Goal: Transaction & Acquisition: Obtain resource

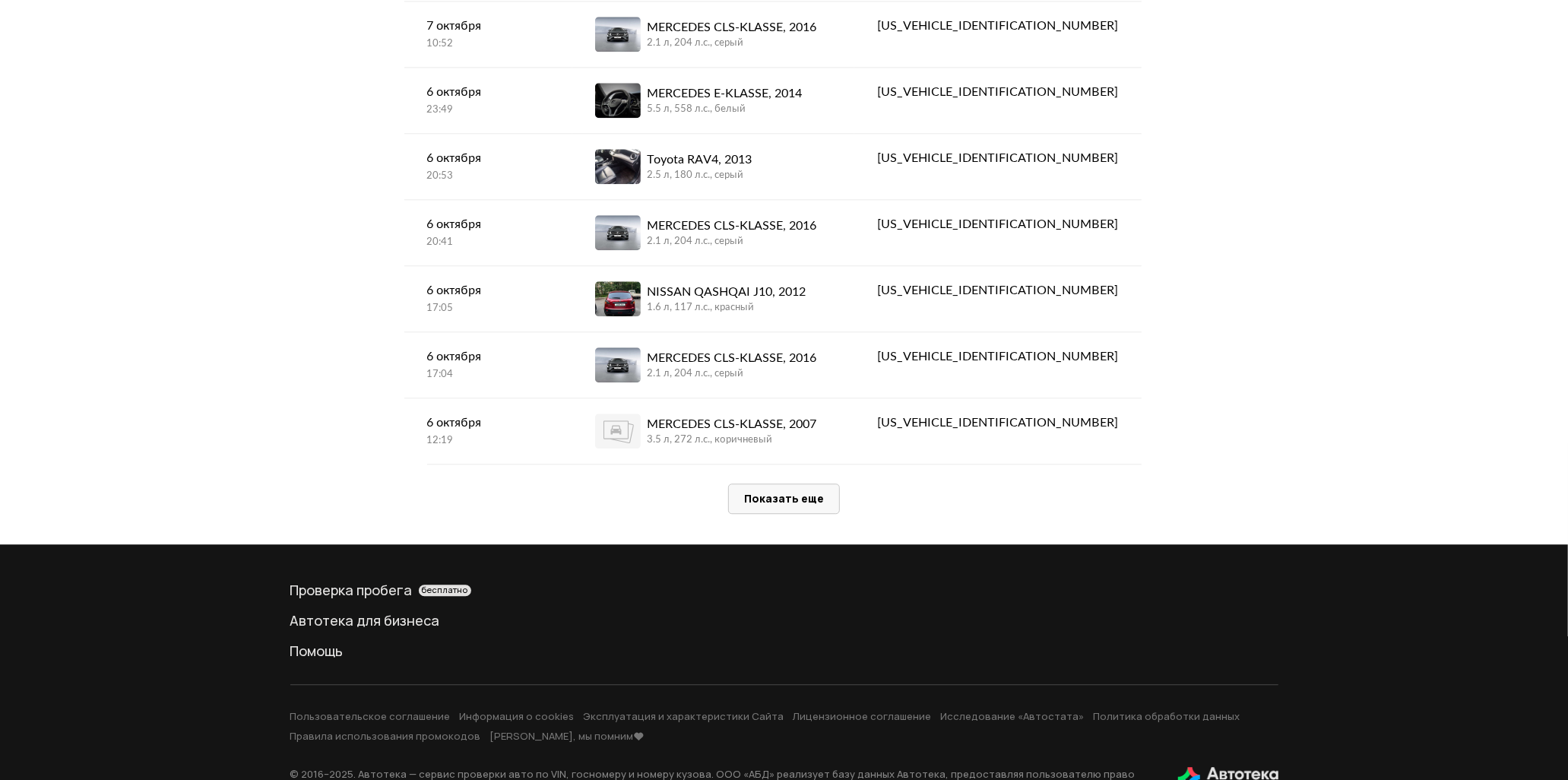
scroll to position [3041, 0]
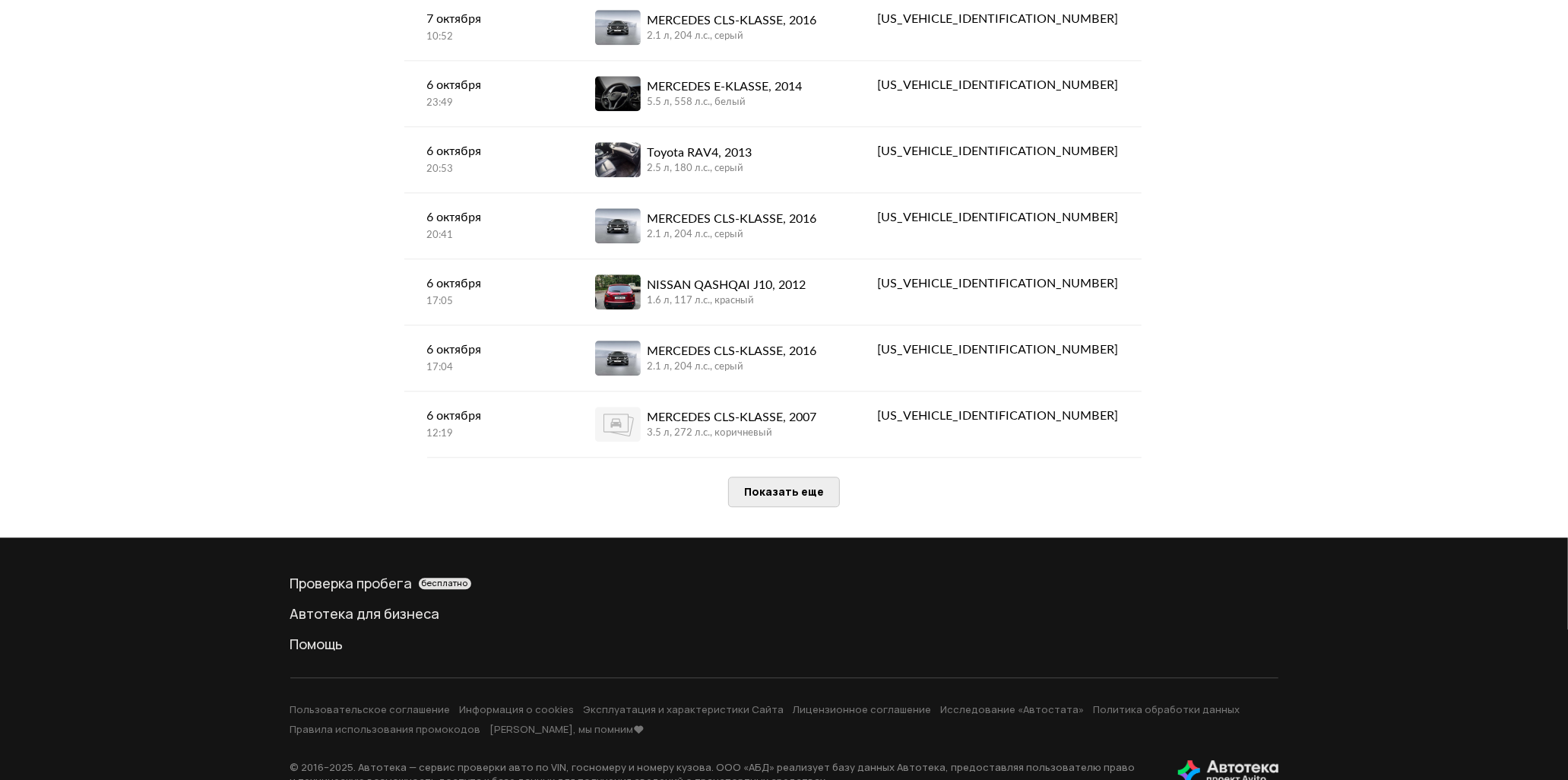
click at [819, 489] on span "Показать еще" at bounding box center [784, 492] width 80 height 15
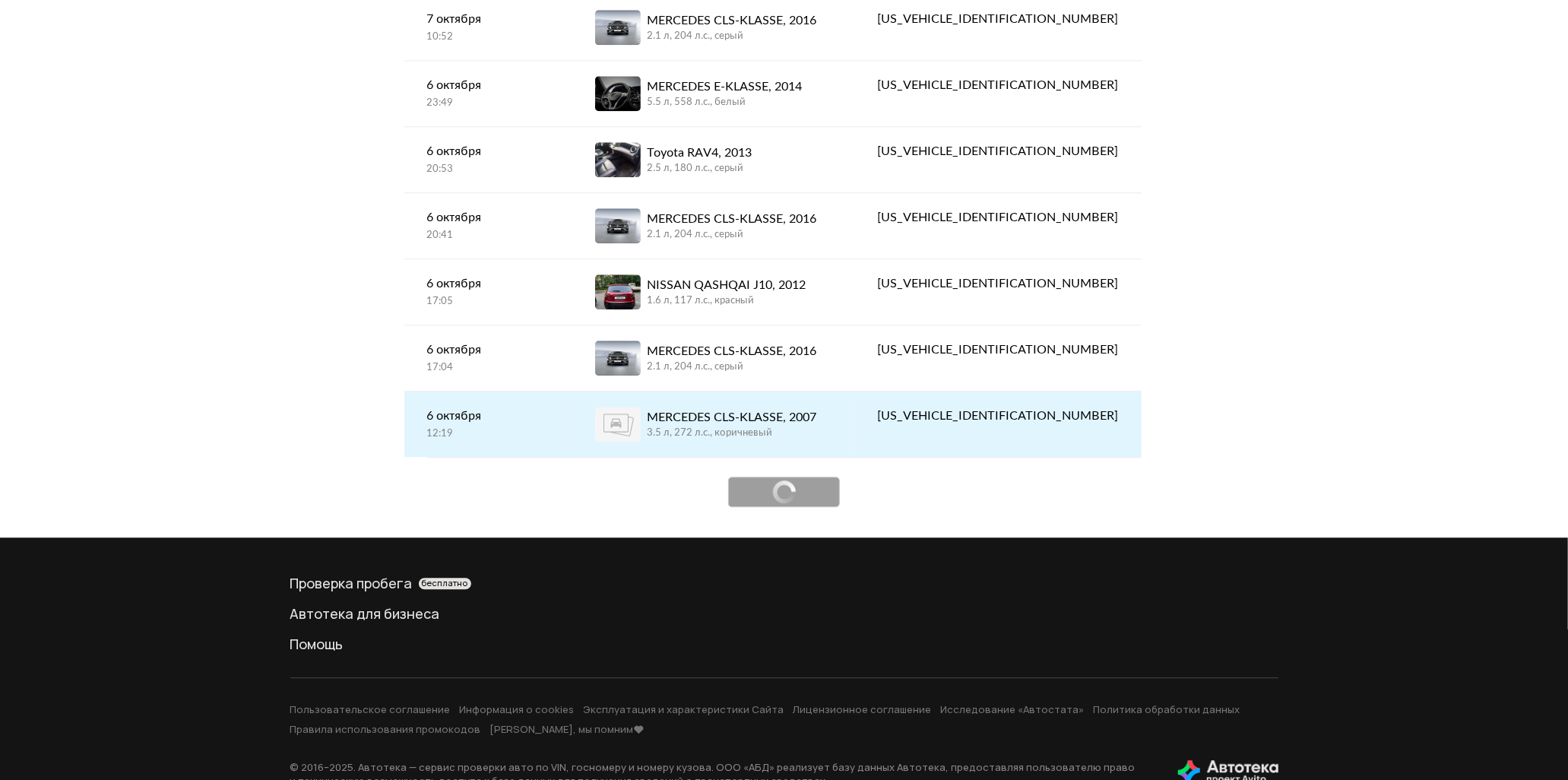
click at [811, 440] on div "3.5 л, 272 л.c., коричневый" at bounding box center [731, 433] width 170 height 14
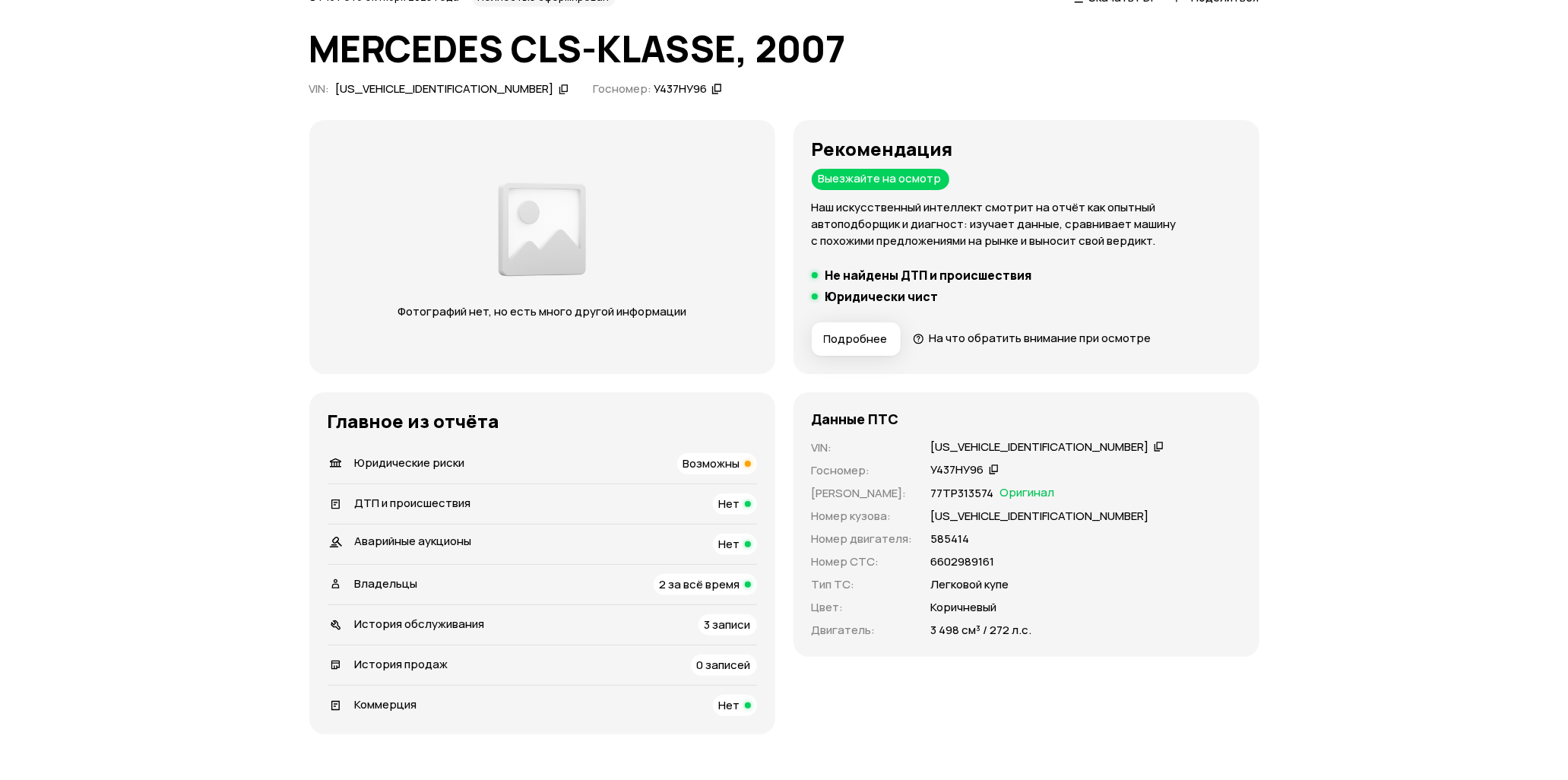
click at [740, 458] on span "Возможны" at bounding box center [711, 463] width 57 height 16
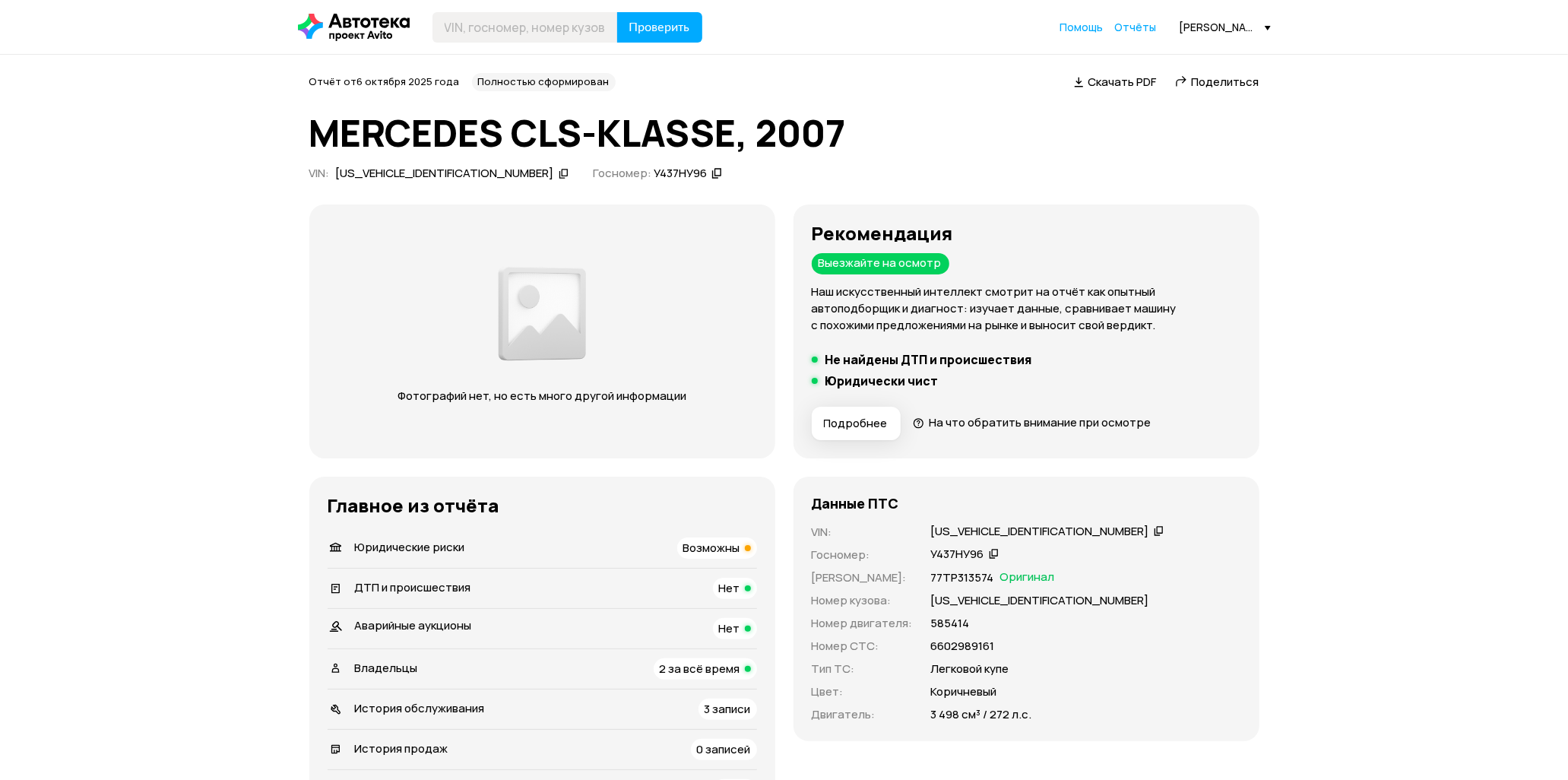
click at [1219, 77] on span "Поделиться" at bounding box center [1225, 81] width 68 height 16
click at [961, 535] on div "[US_VEHICLE_IDENTIFICATION_NUMBER]" at bounding box center [1040, 531] width 218 height 16
click at [601, 19] on input "text" at bounding box center [525, 27] width 185 height 31
paste input "[US_VEHICLE_IDENTIFICATION_NUMBER]"
type input "[US_VEHICLE_IDENTIFICATION_NUMBER]"
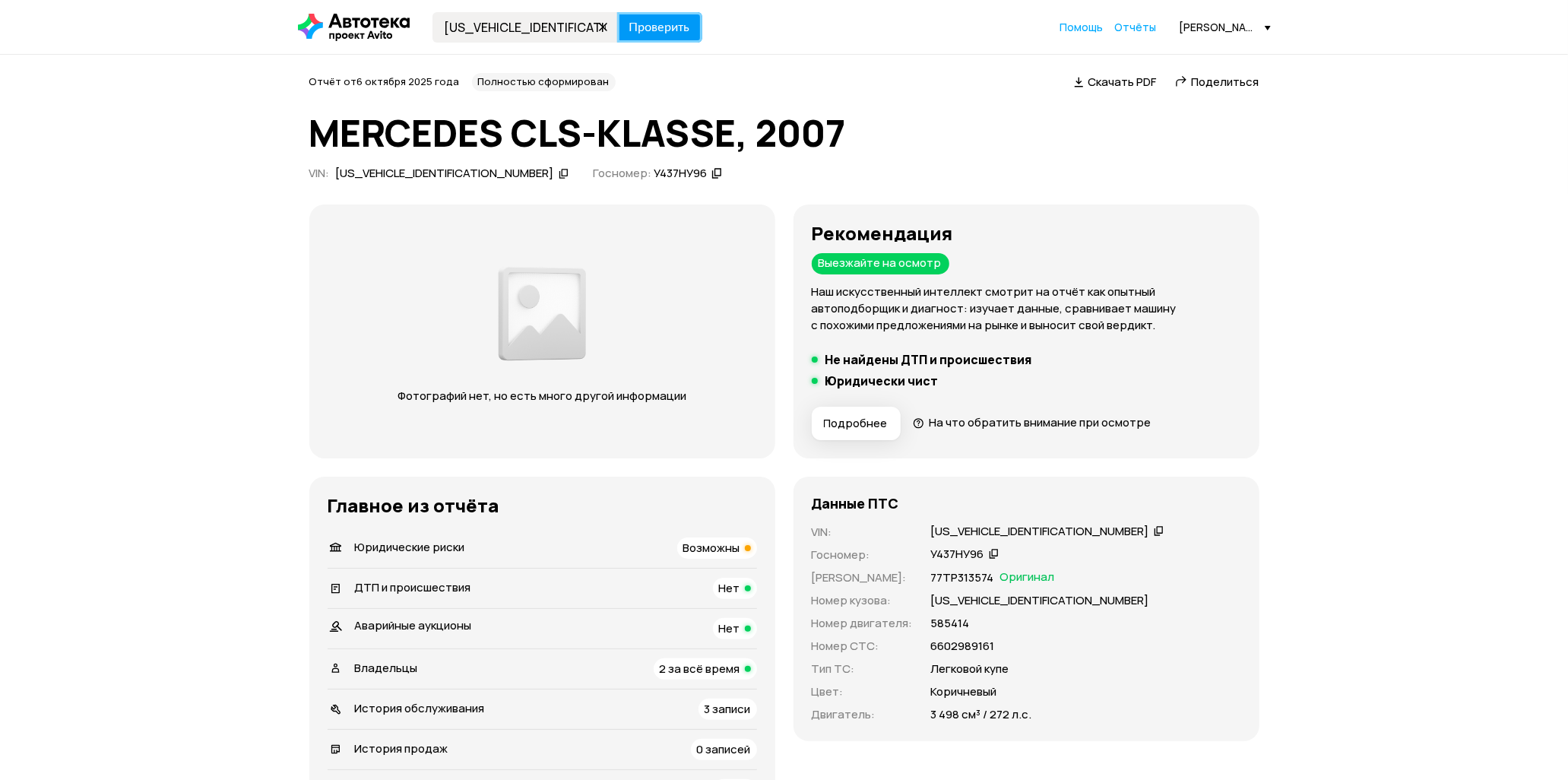
click at [671, 21] on span "Проверить" at bounding box center [660, 27] width 61 height 12
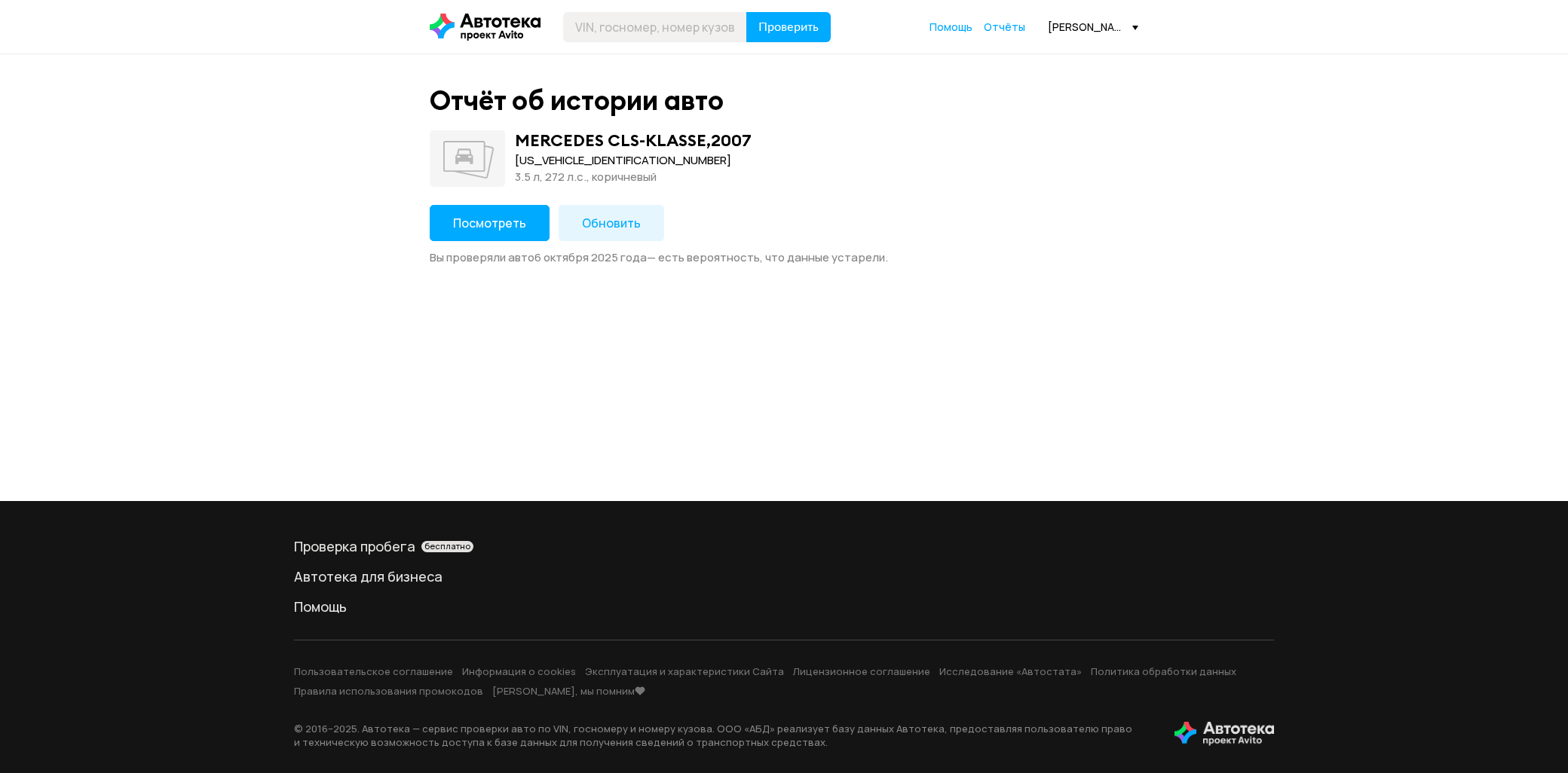
click at [614, 206] on button "Обновить" at bounding box center [612, 223] width 105 height 36
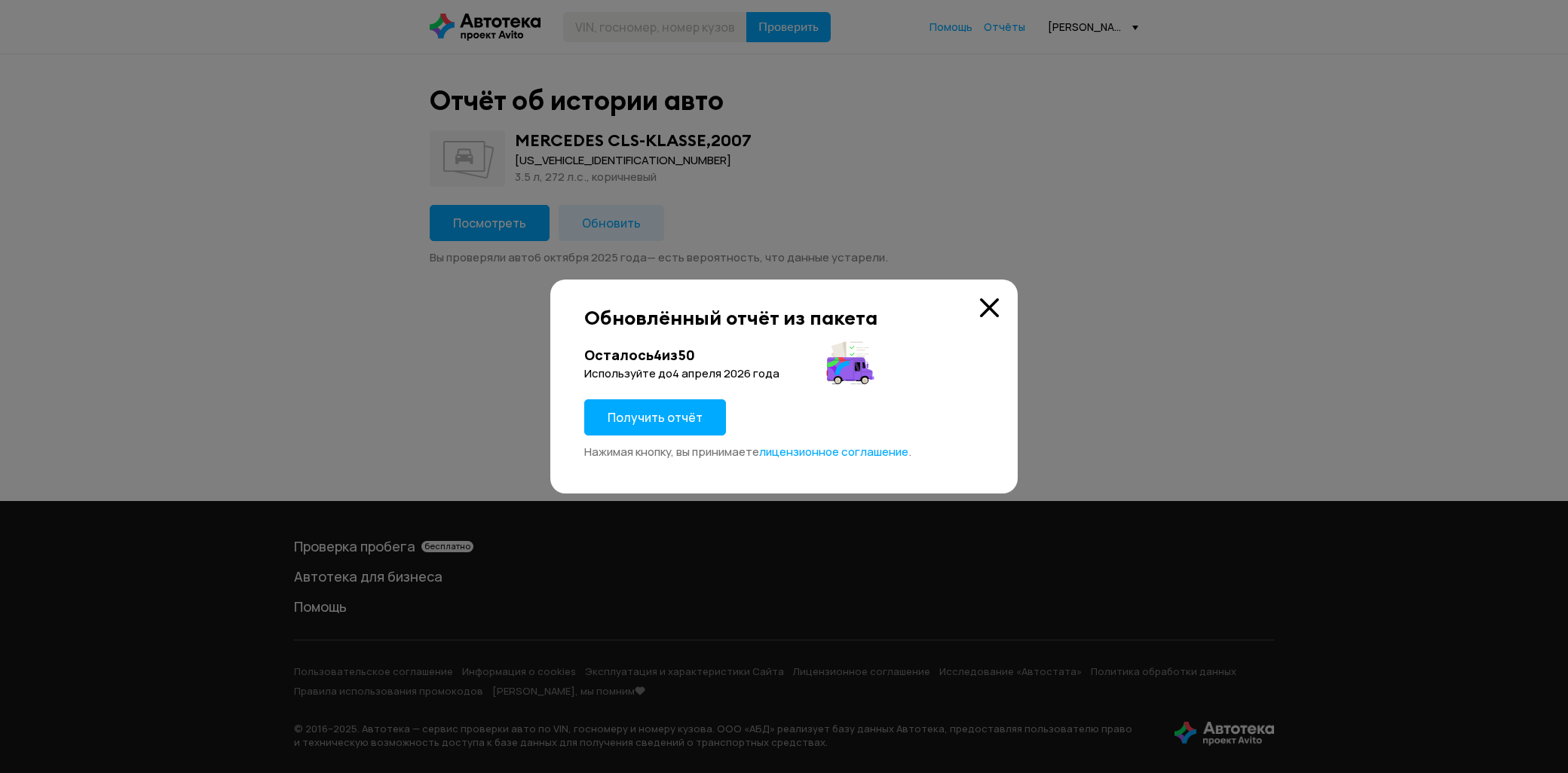
click at [679, 428] on button "Получить отчёт" at bounding box center [654, 417] width 141 height 36
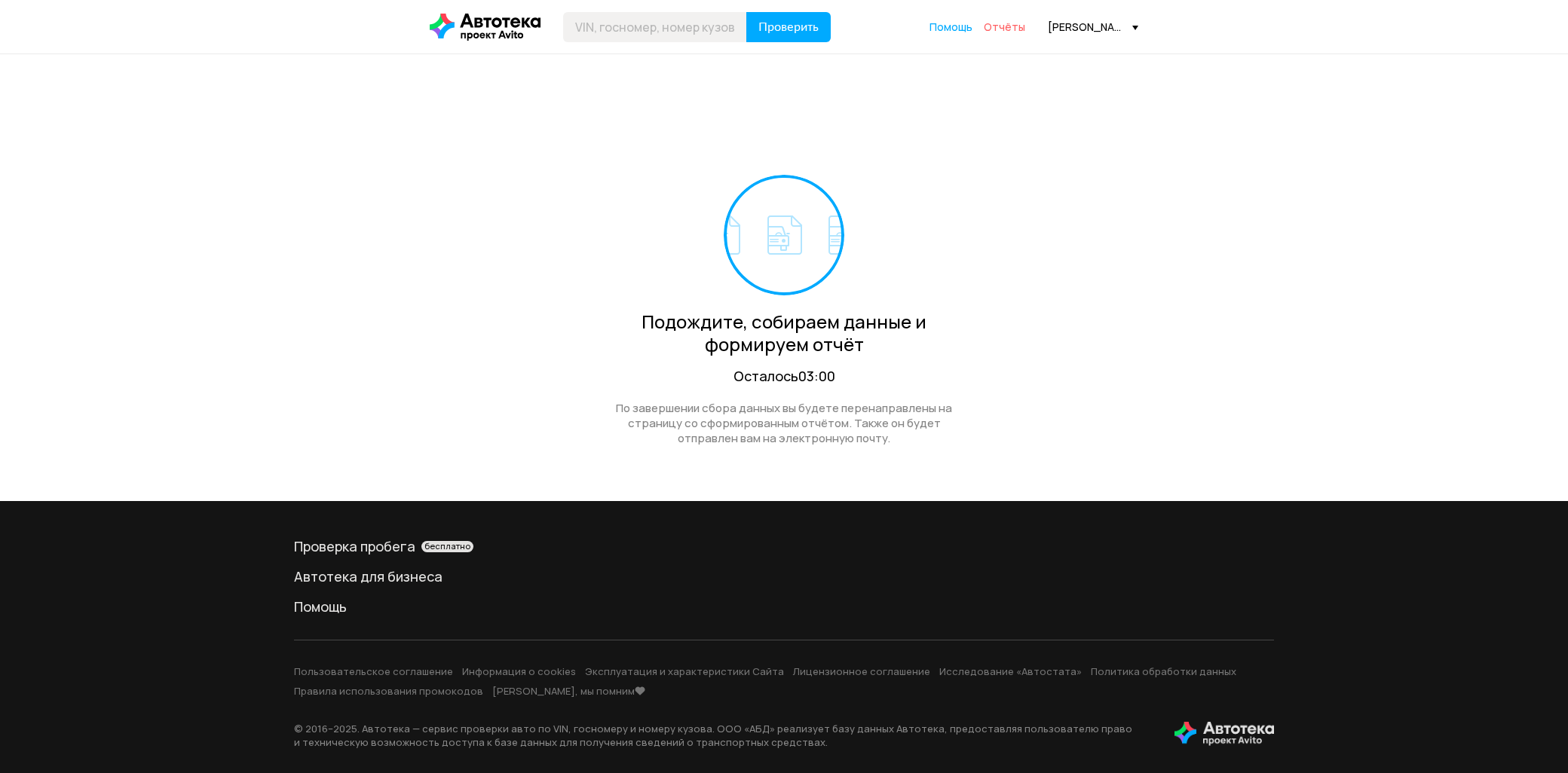
click at [1008, 27] on span "Отчёты" at bounding box center [1004, 27] width 42 height 15
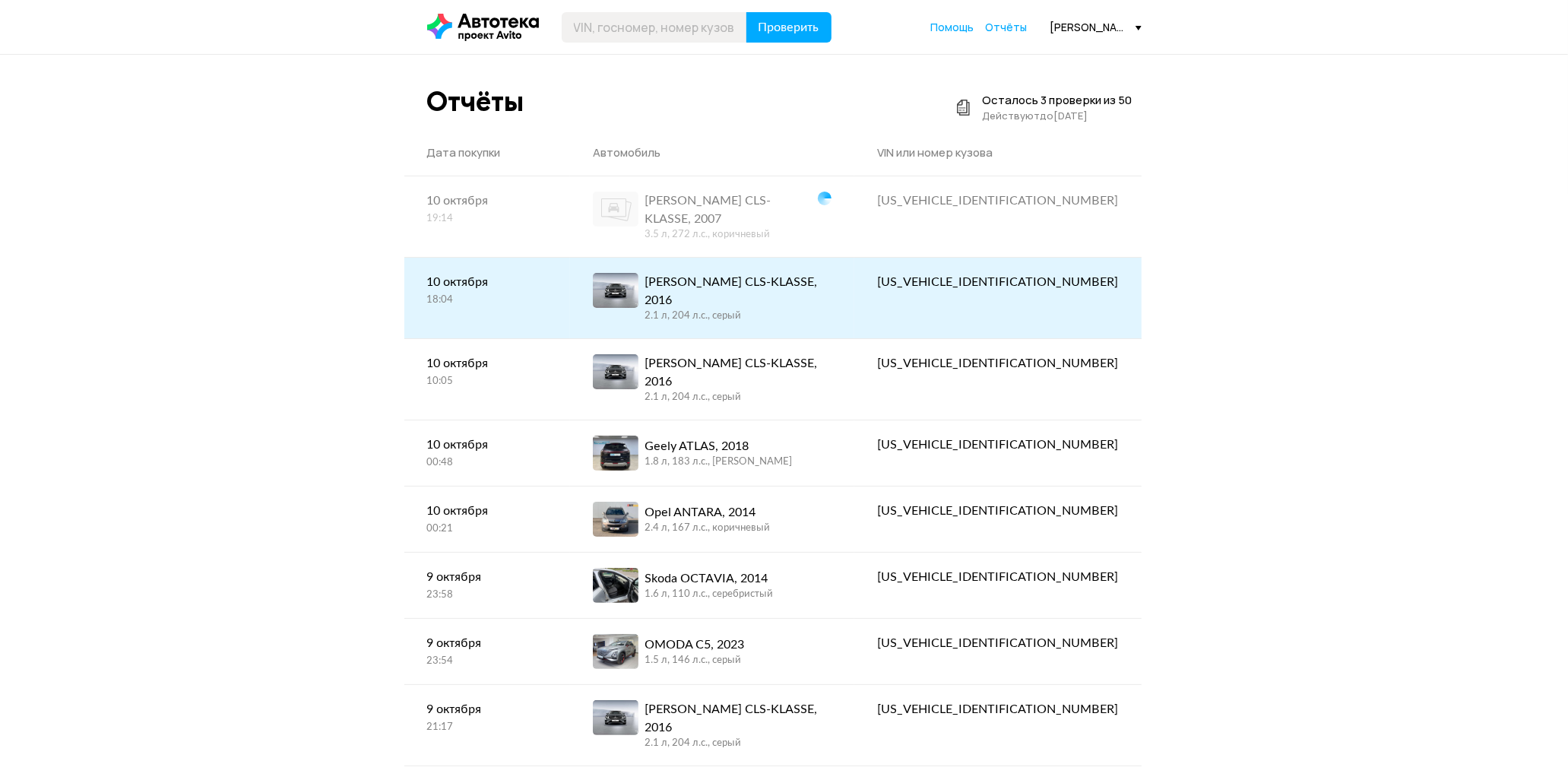
click at [746, 273] on div "MERCEDES CLS-KLASSE, 2016" at bounding box center [738, 291] width 187 height 36
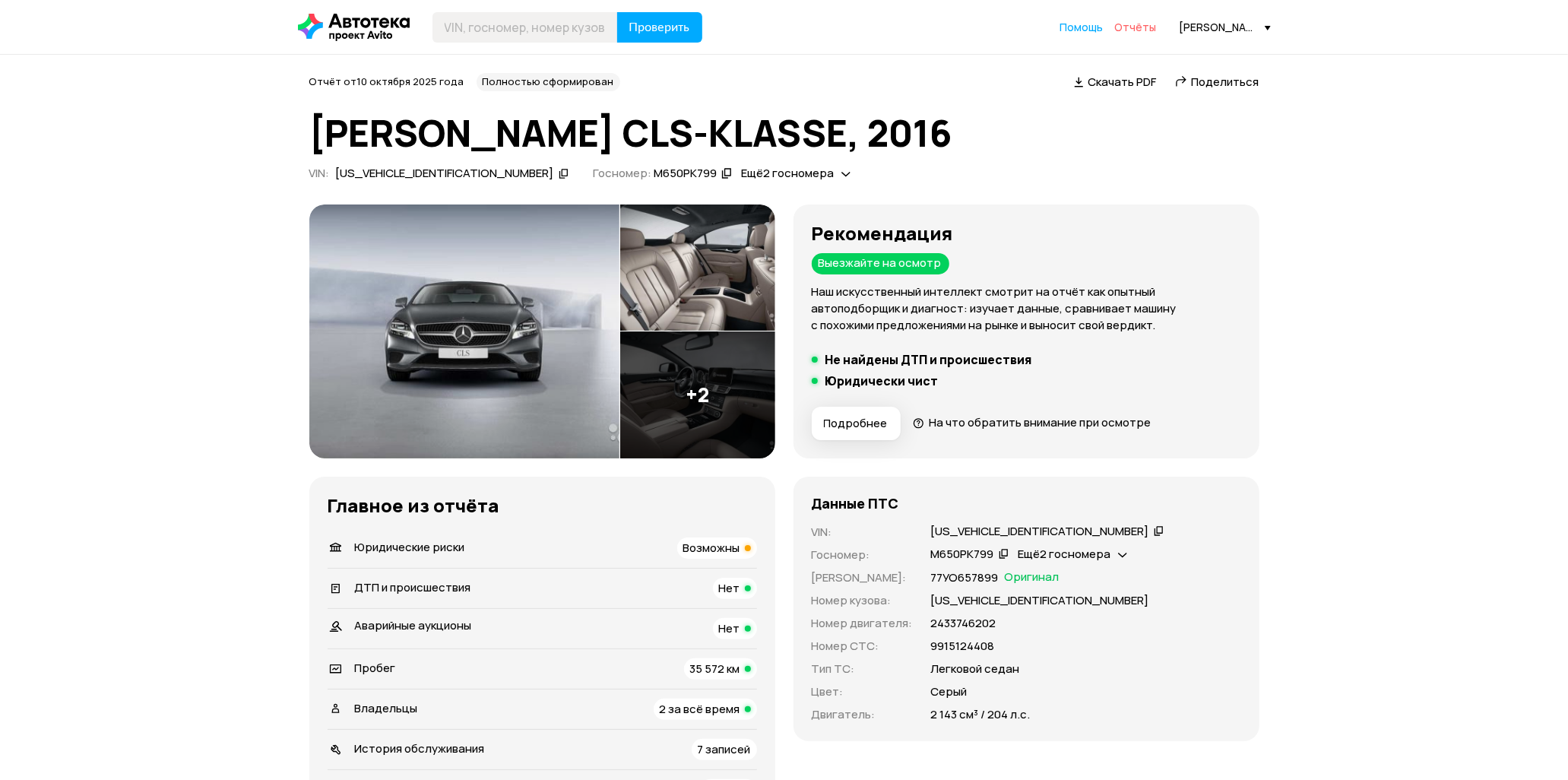
click at [1129, 23] on span "Отчёты" at bounding box center [1136, 27] width 42 height 15
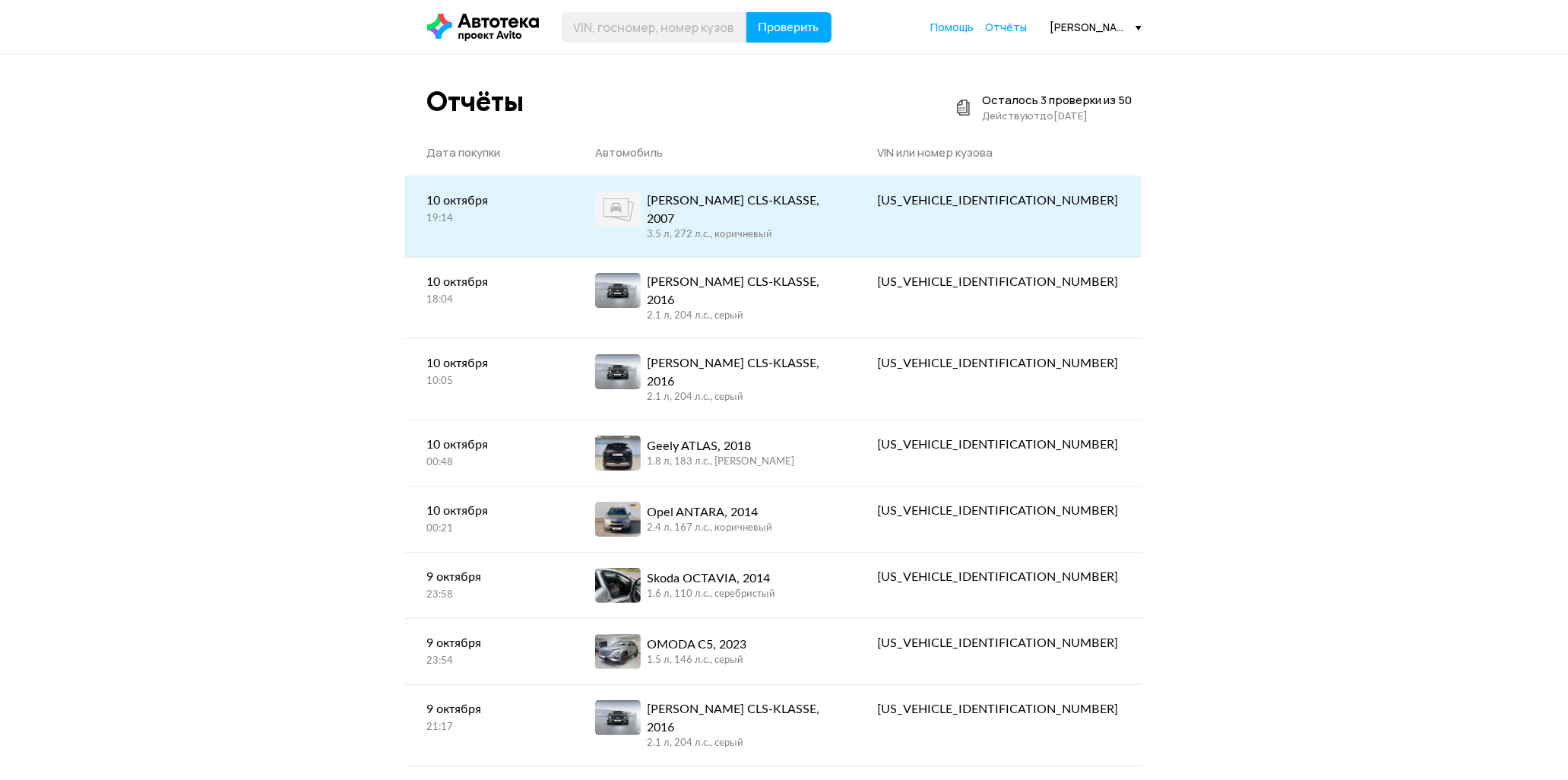
click at [832, 228] on div "3.5 л, 272 л.c., коричневый" at bounding box center [739, 235] width 185 height 14
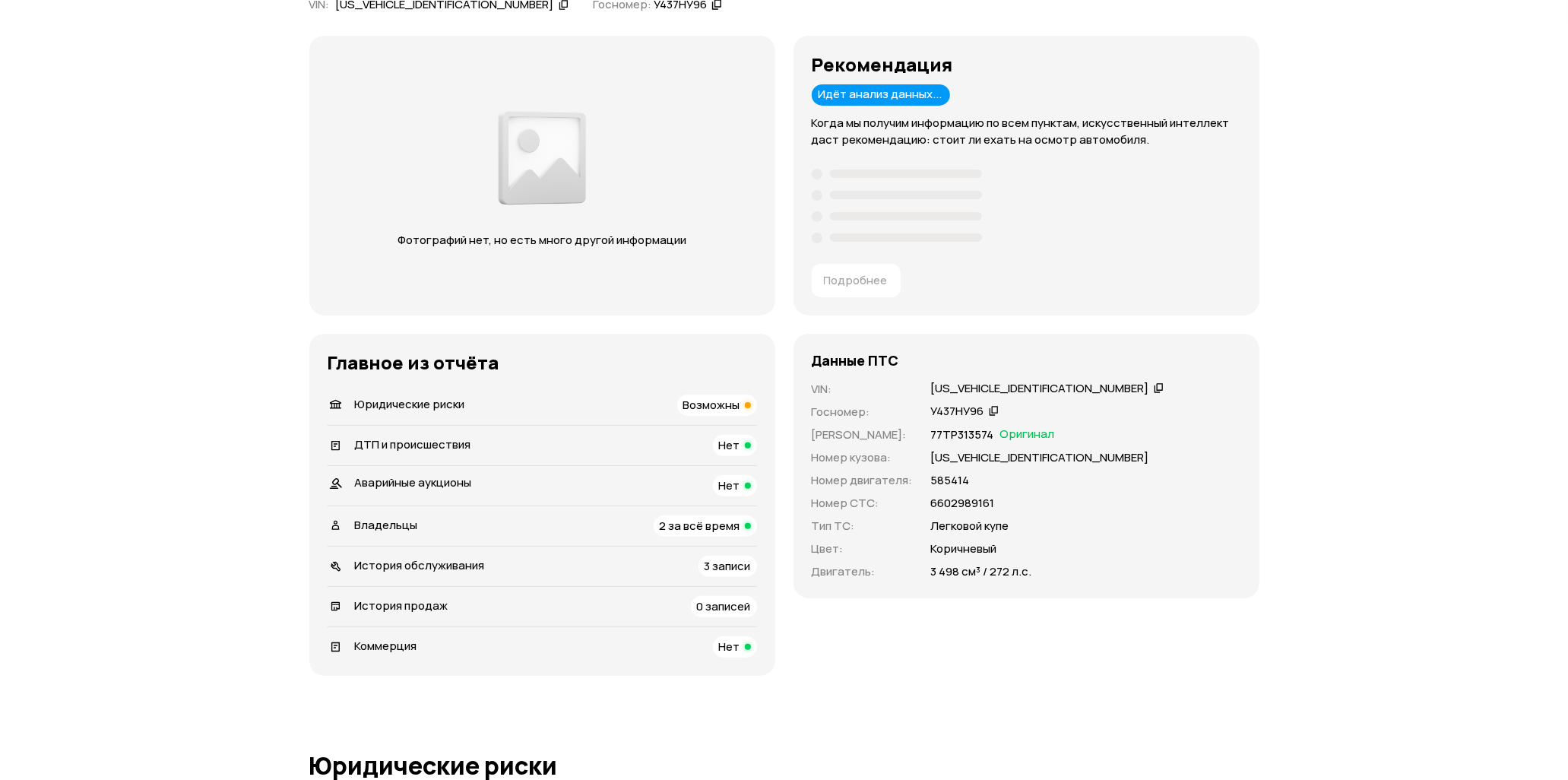
click at [726, 400] on span "Возможны" at bounding box center [711, 404] width 57 height 16
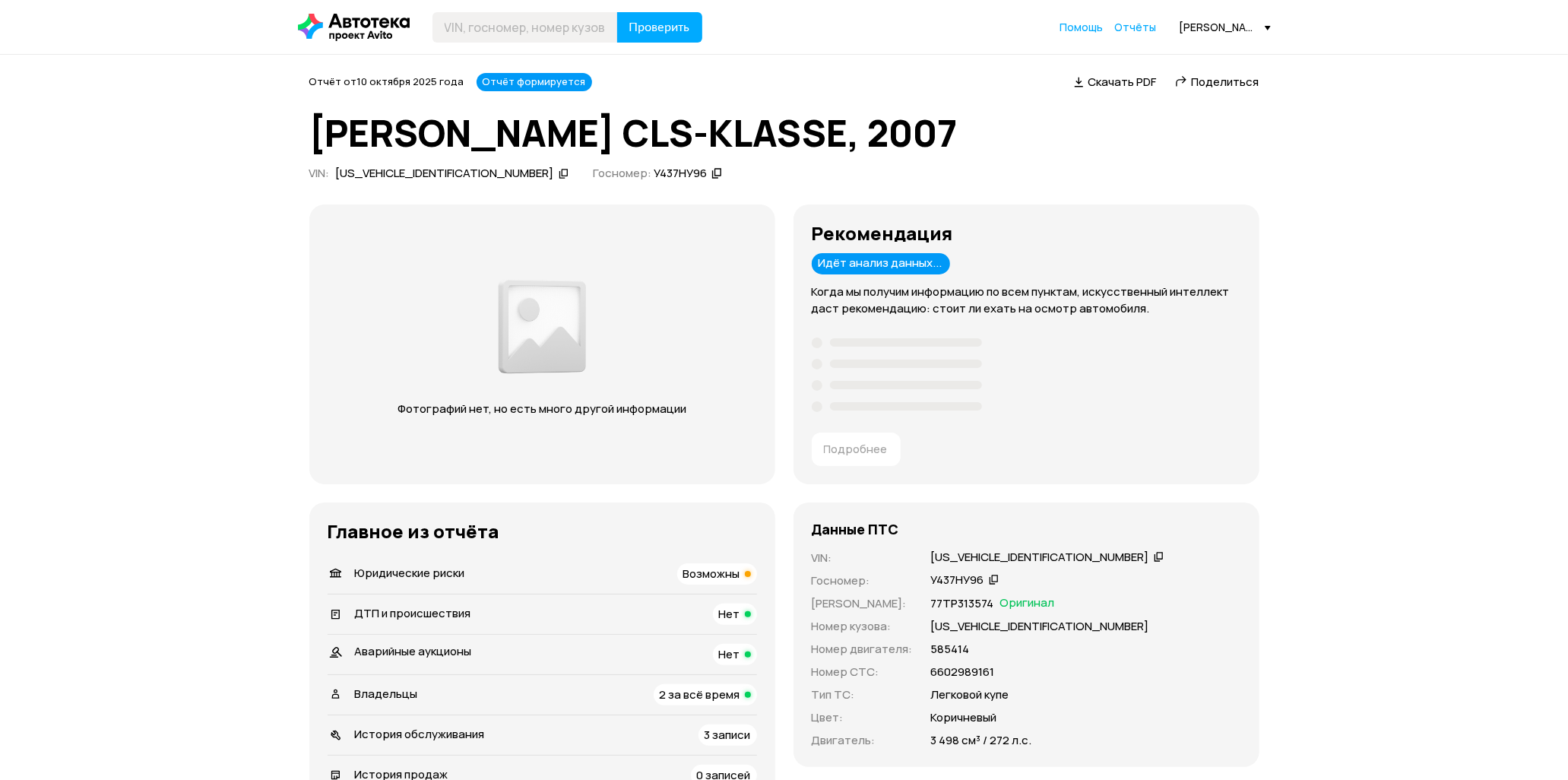
click at [1207, 76] on span "Поделиться" at bounding box center [1225, 81] width 68 height 16
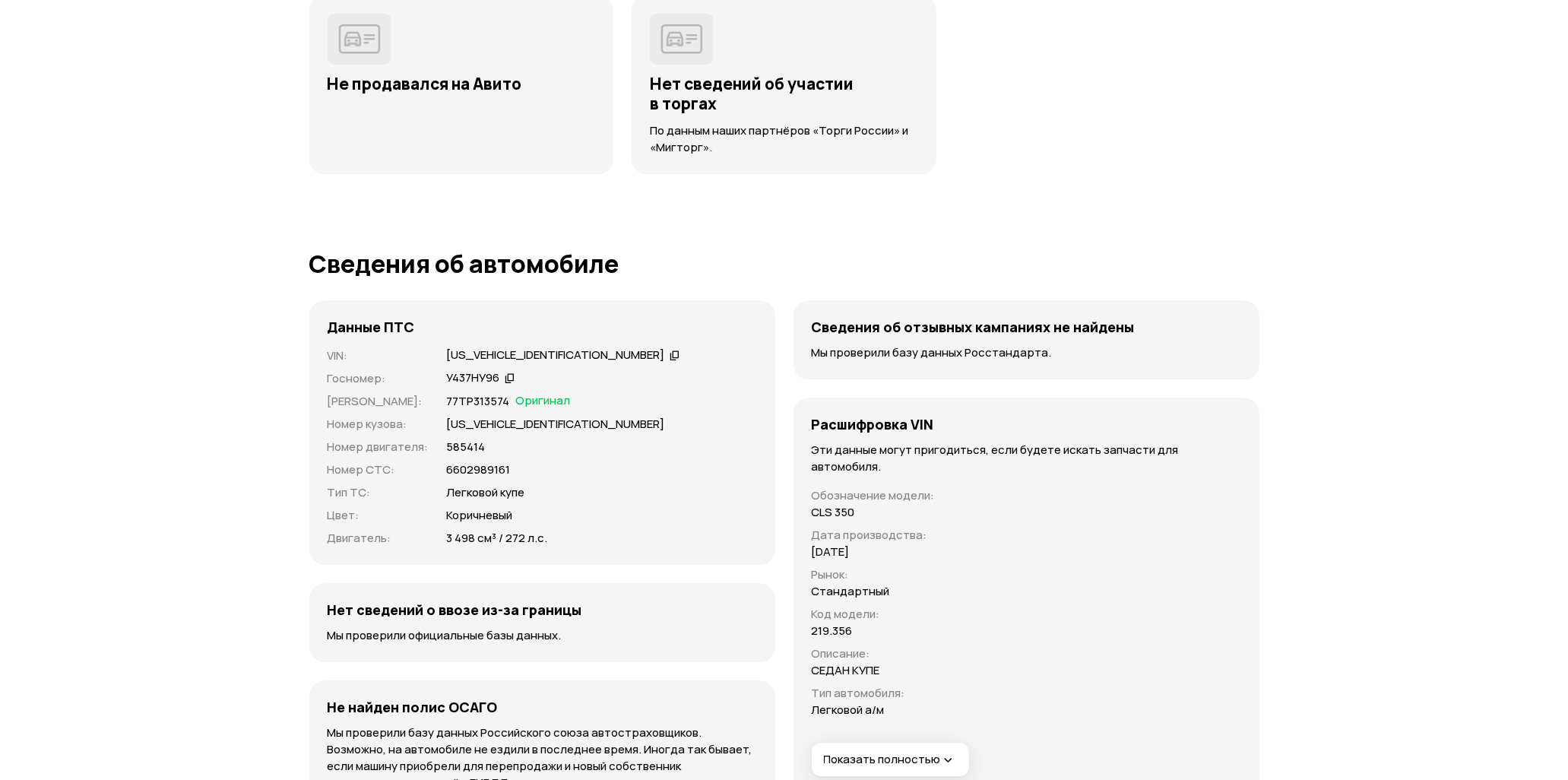
scroll to position [3664, 0]
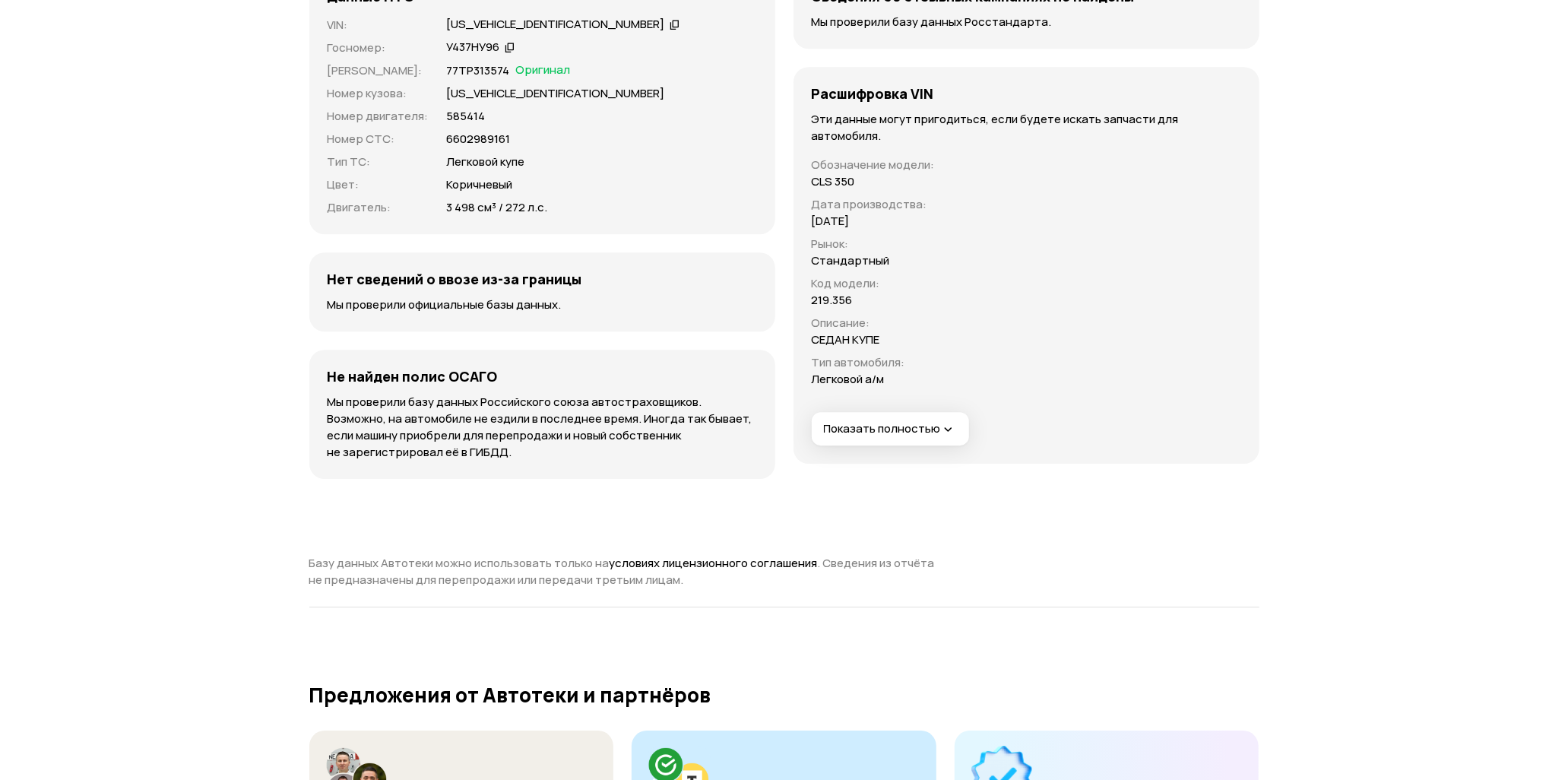
click at [909, 423] on span "Показать полностью" at bounding box center [890, 429] width 132 height 16
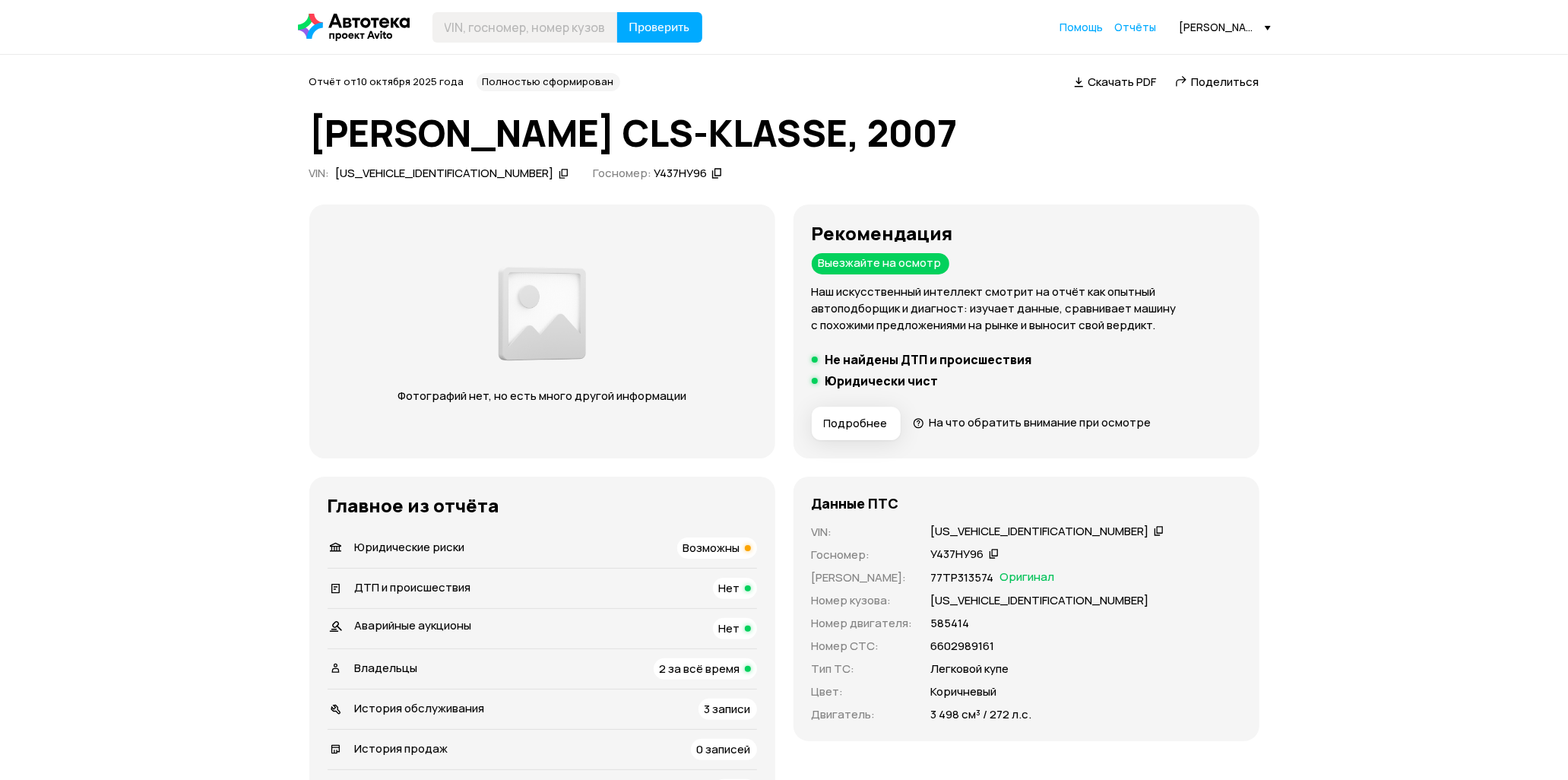
click at [1229, 73] on div "Отчёт от 10 октября 2025 года Полностью сформирован   Скачать PDF   Поделиться" at bounding box center [784, 82] width 950 height 19
click at [1232, 76] on span "Поделиться" at bounding box center [1225, 81] width 68 height 16
